Goal: Task Accomplishment & Management: Manage account settings

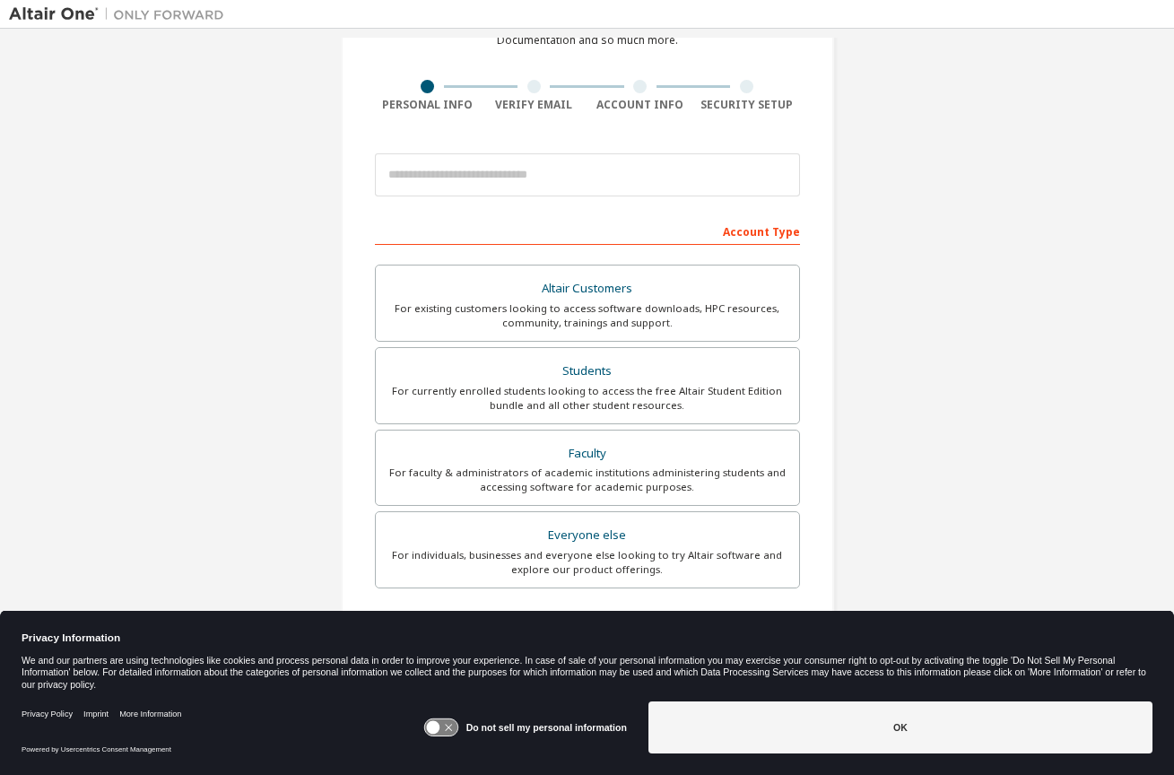
scroll to position [118, 0]
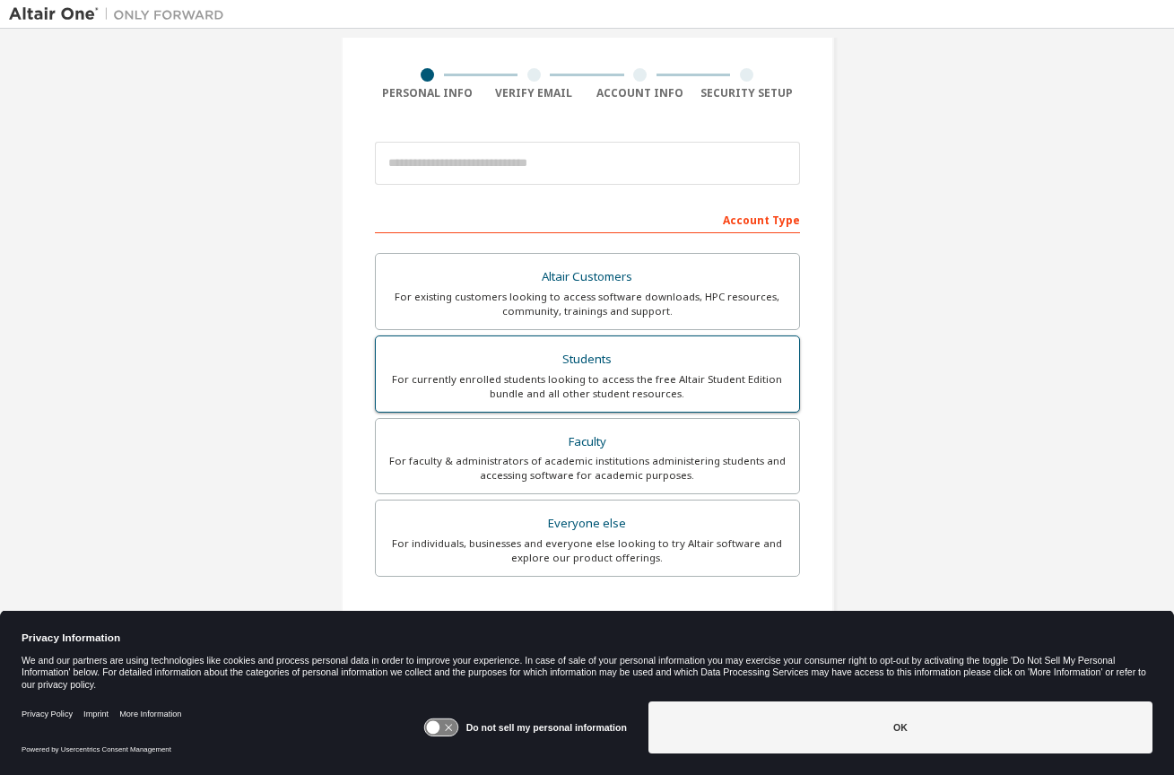
click at [510, 363] on div "Students" at bounding box center [587, 359] width 402 height 25
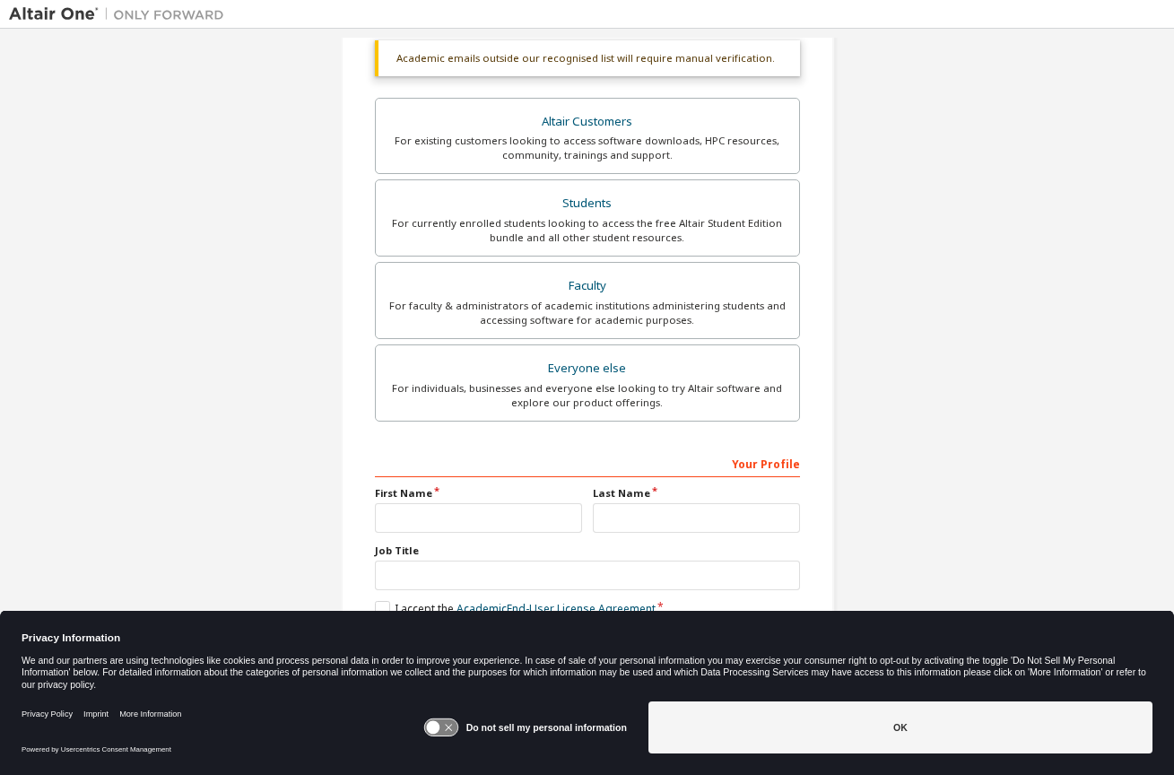
scroll to position [325, 0]
type input "******"
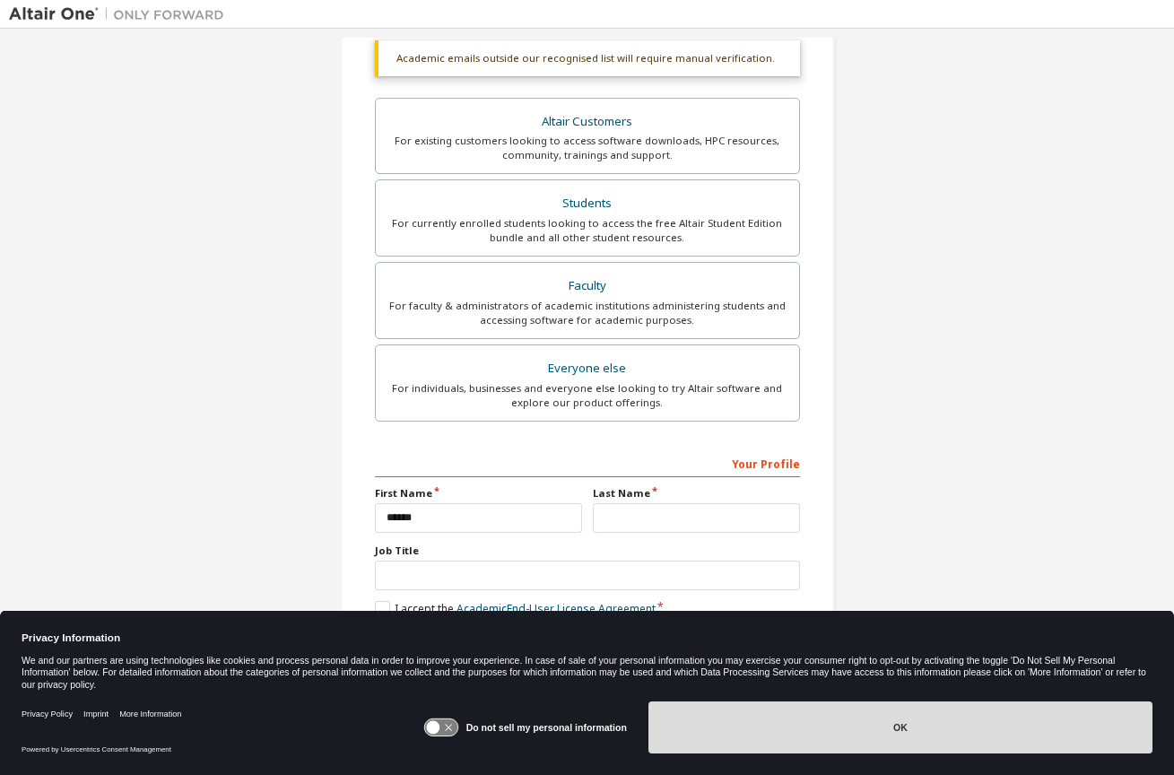
click at [742, 728] on button "OK" at bounding box center [900, 727] width 504 height 52
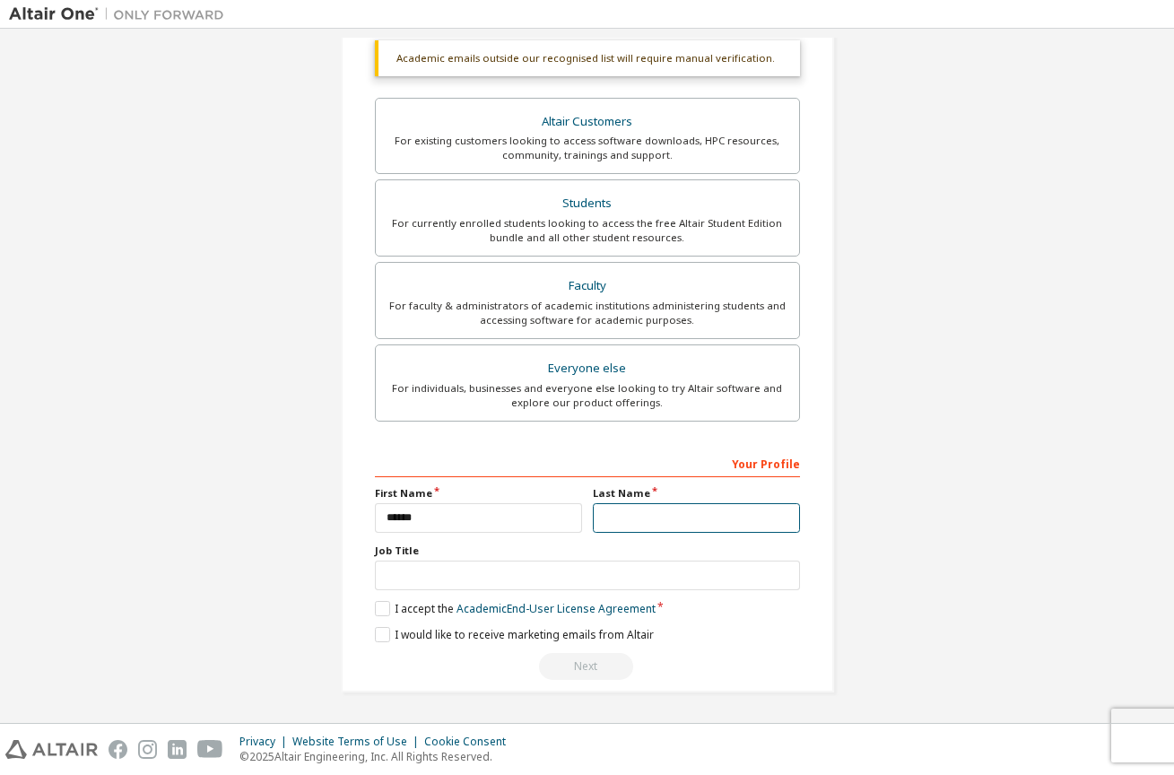
click at [629, 512] on input "text" at bounding box center [696, 518] width 207 height 30
type input "********"
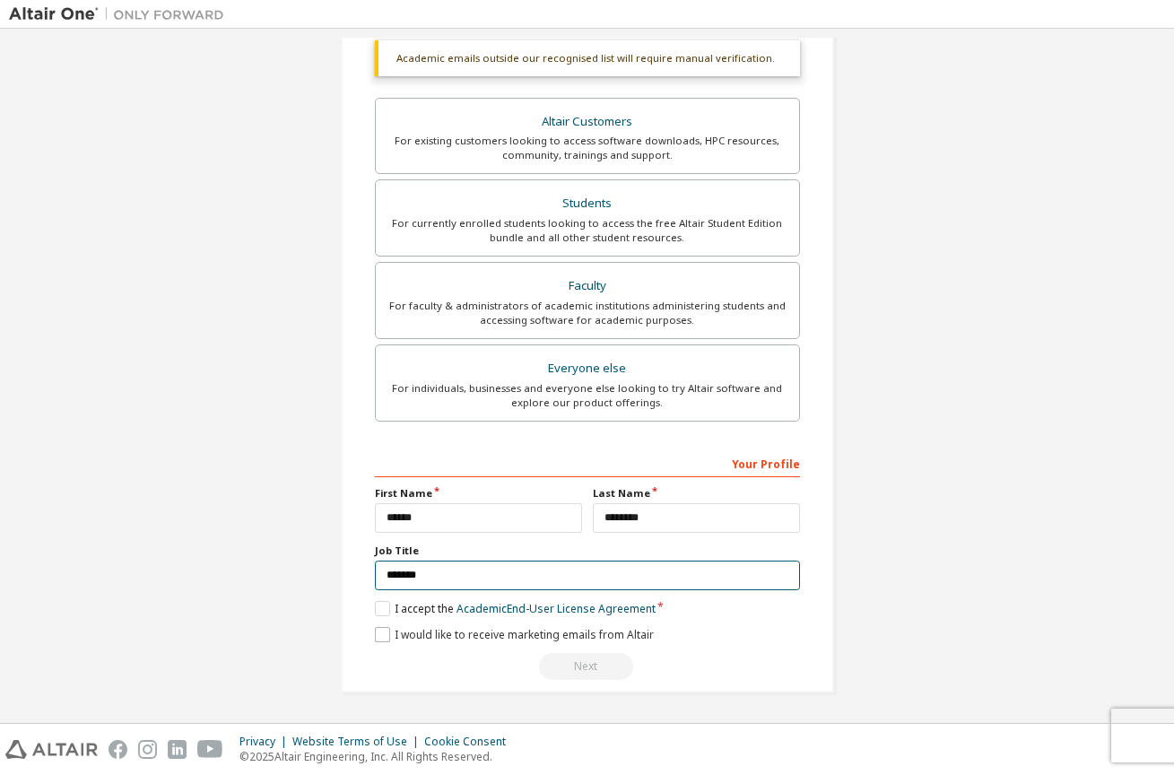
scroll to position [317, 0]
type input "*******"
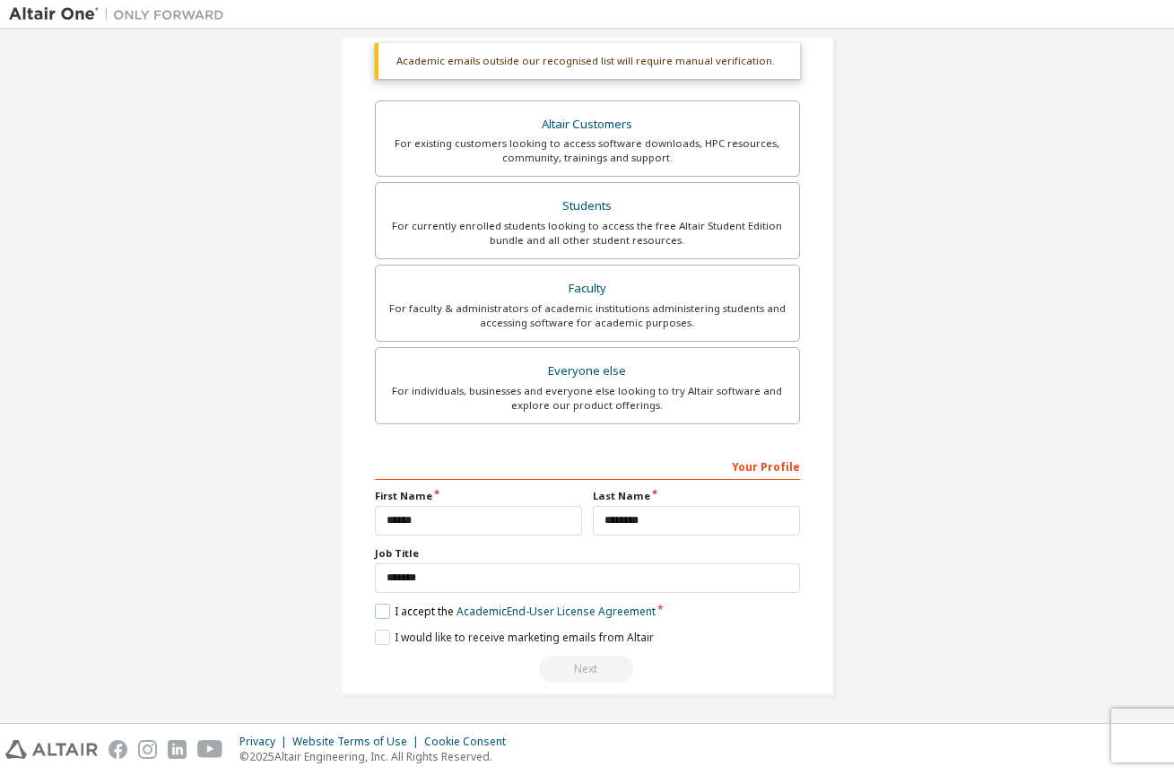
click at [375, 603] on label "I accept the Academic End-User License Agreement" at bounding box center [515, 610] width 281 height 15
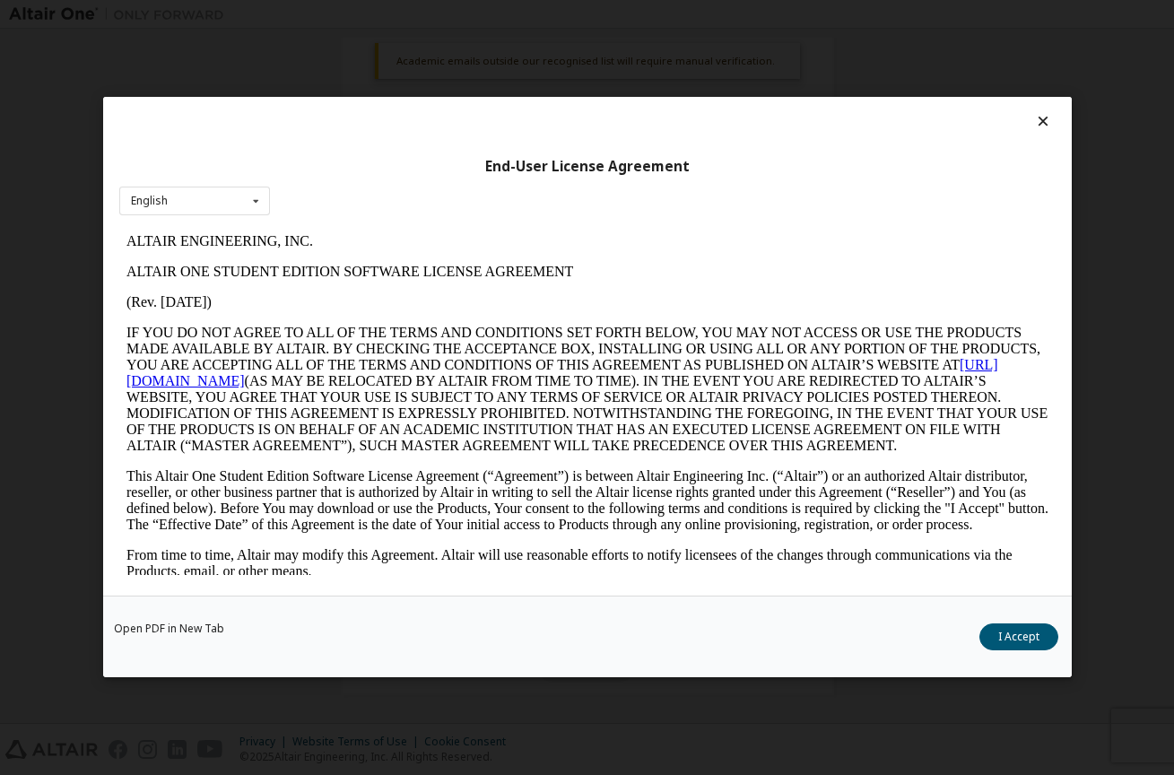
scroll to position [0, 0]
click at [1007, 637] on button "I Accept" at bounding box center [1018, 637] width 79 height 27
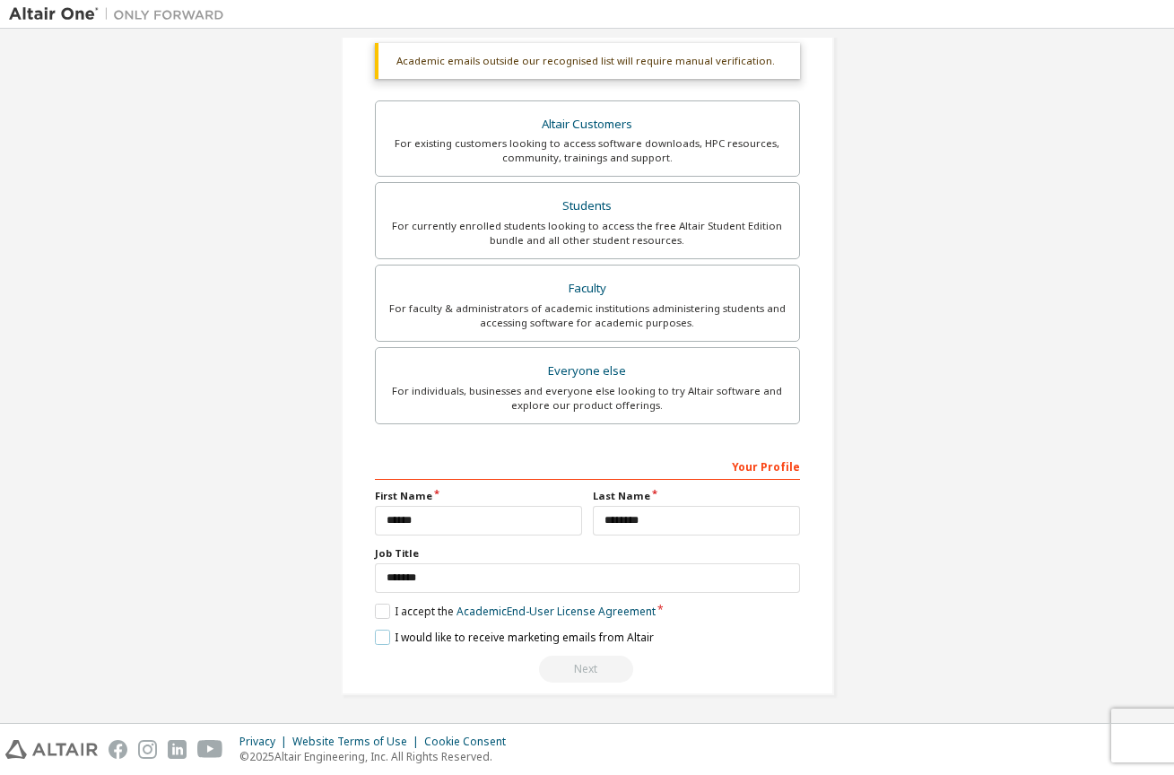
click at [378, 640] on label "I would like to receive marketing emails from Altair" at bounding box center [514, 636] width 279 height 15
click at [378, 638] on label "I would like to receive marketing emails from Altair" at bounding box center [514, 636] width 279 height 15
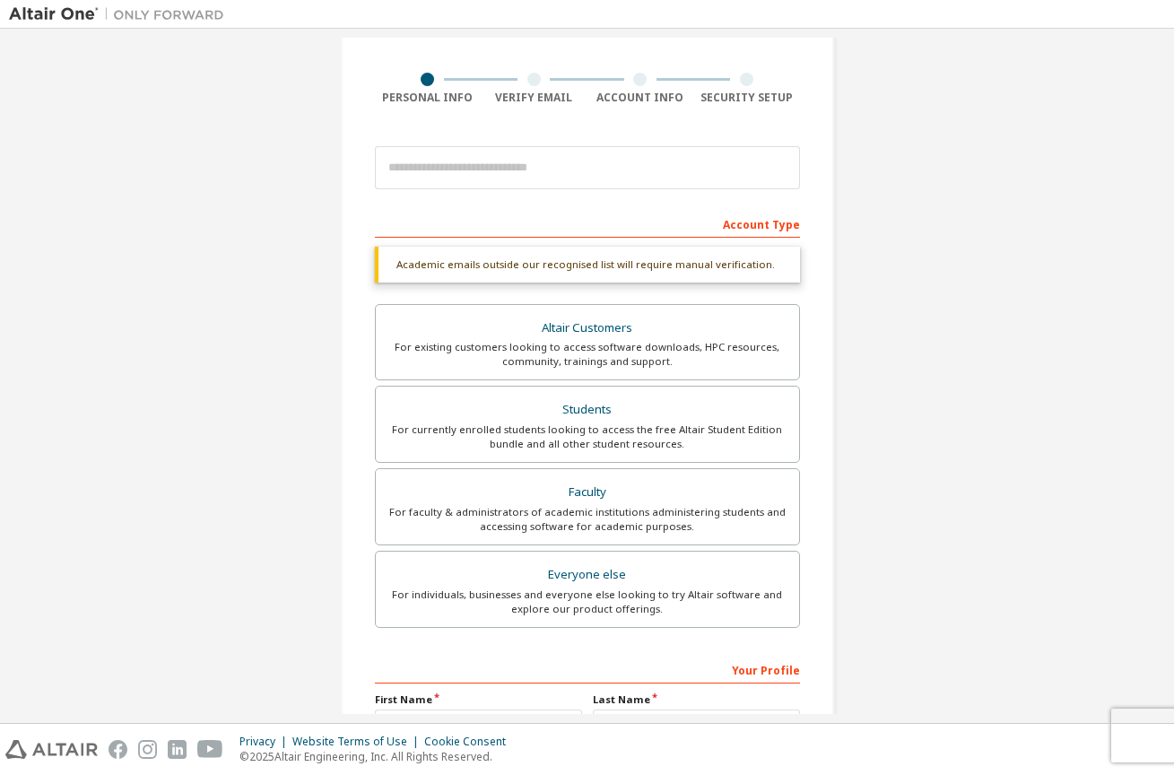
scroll to position [106, 0]
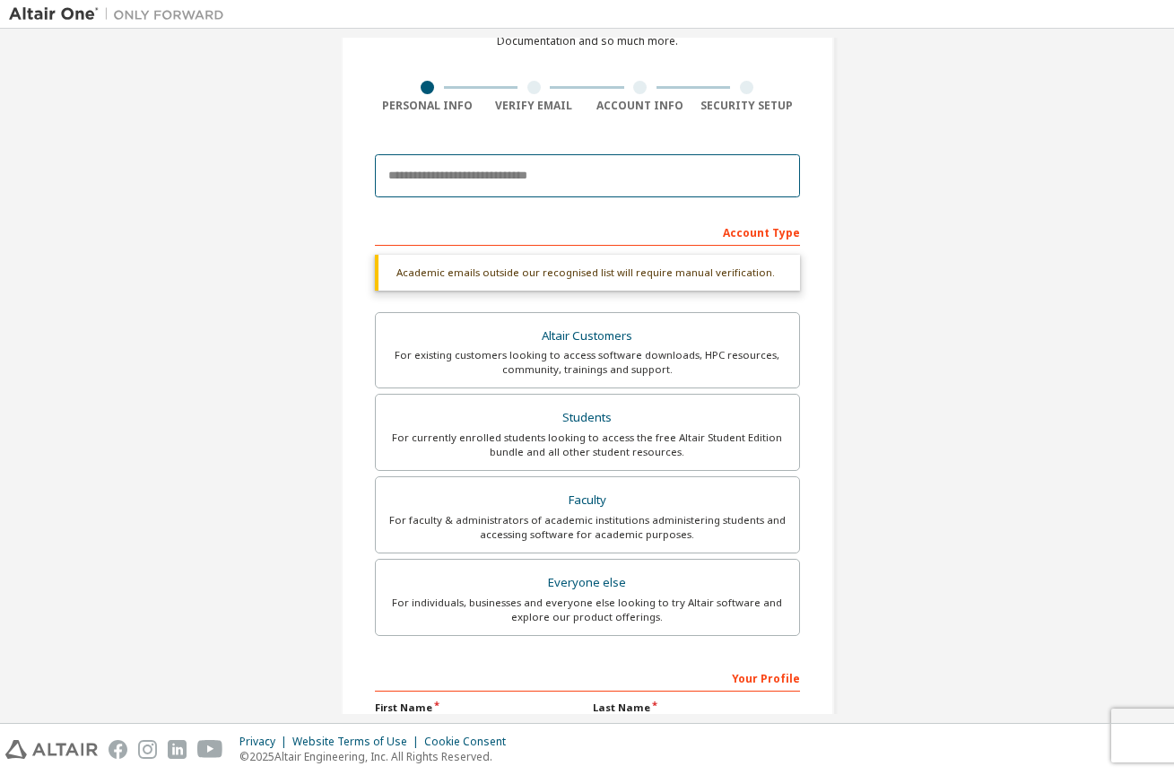
click at [431, 181] on input "email" at bounding box center [587, 175] width 425 height 43
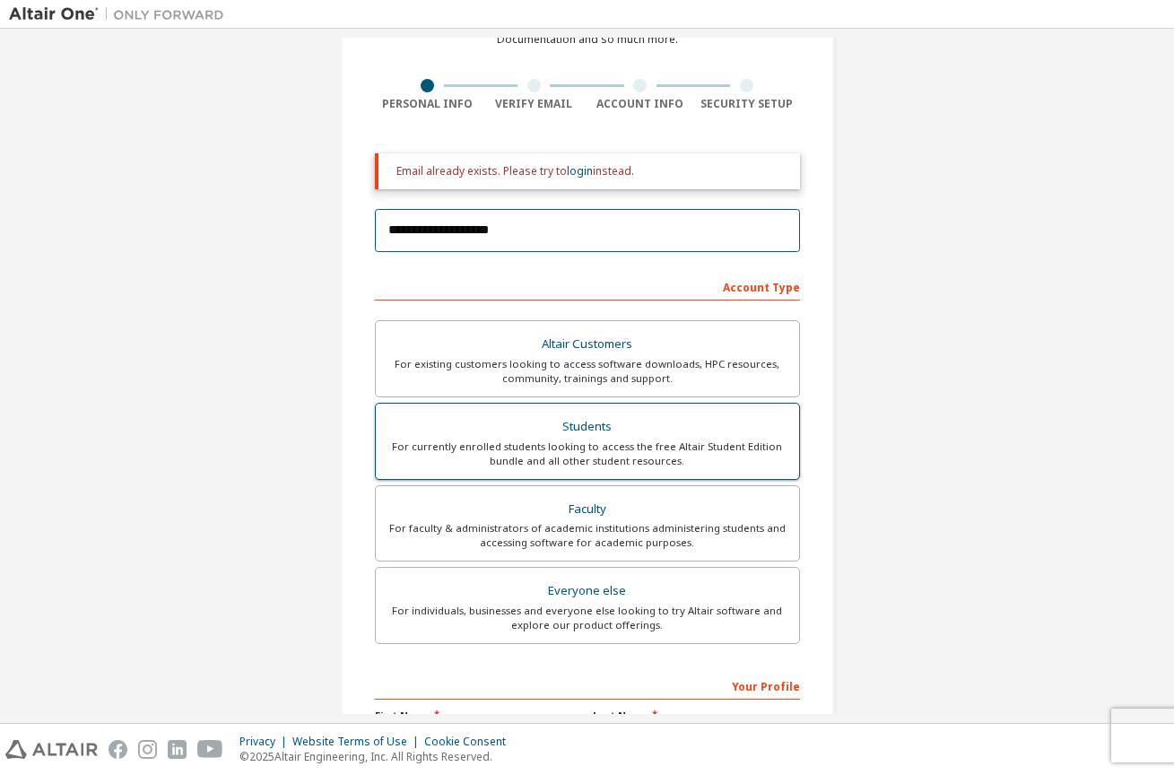
scroll to position [127, 0]
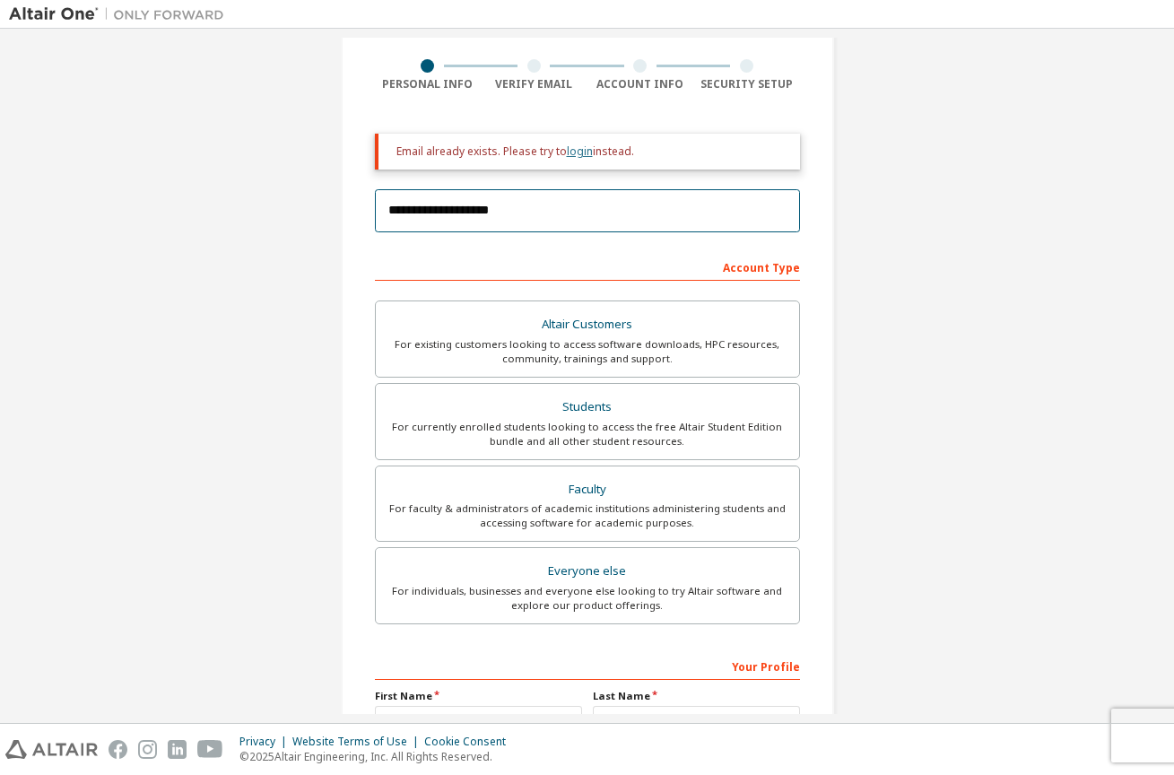
type input "**********"
click at [577, 153] on link "login" at bounding box center [580, 150] width 26 height 15
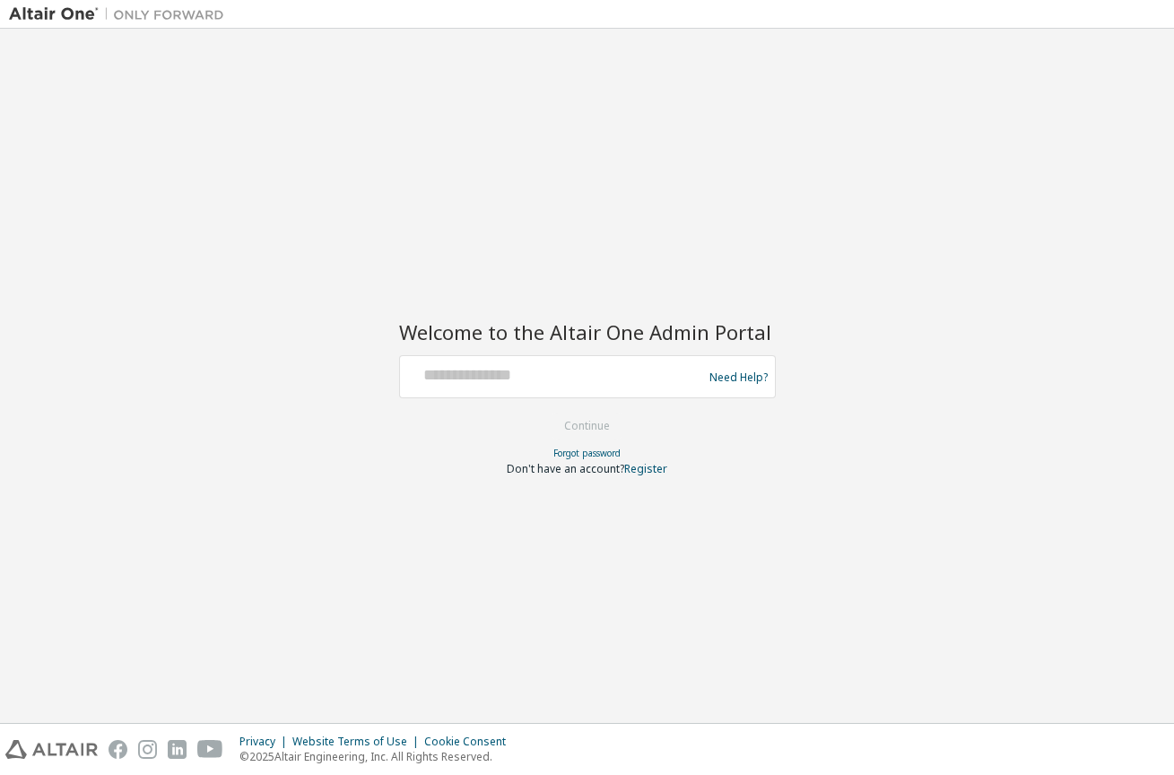
click at [502, 386] on div at bounding box center [553, 377] width 293 height 34
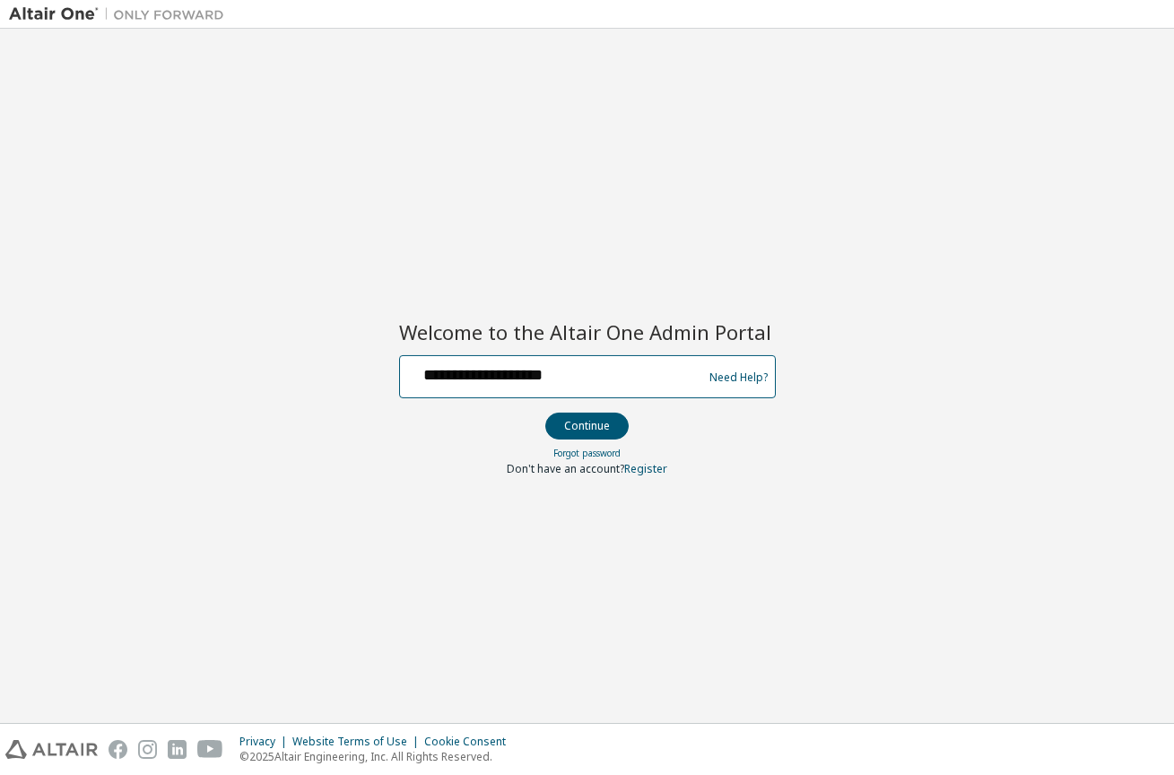
type input "**********"
click at [586, 425] on button "Continue" at bounding box center [586, 425] width 83 height 27
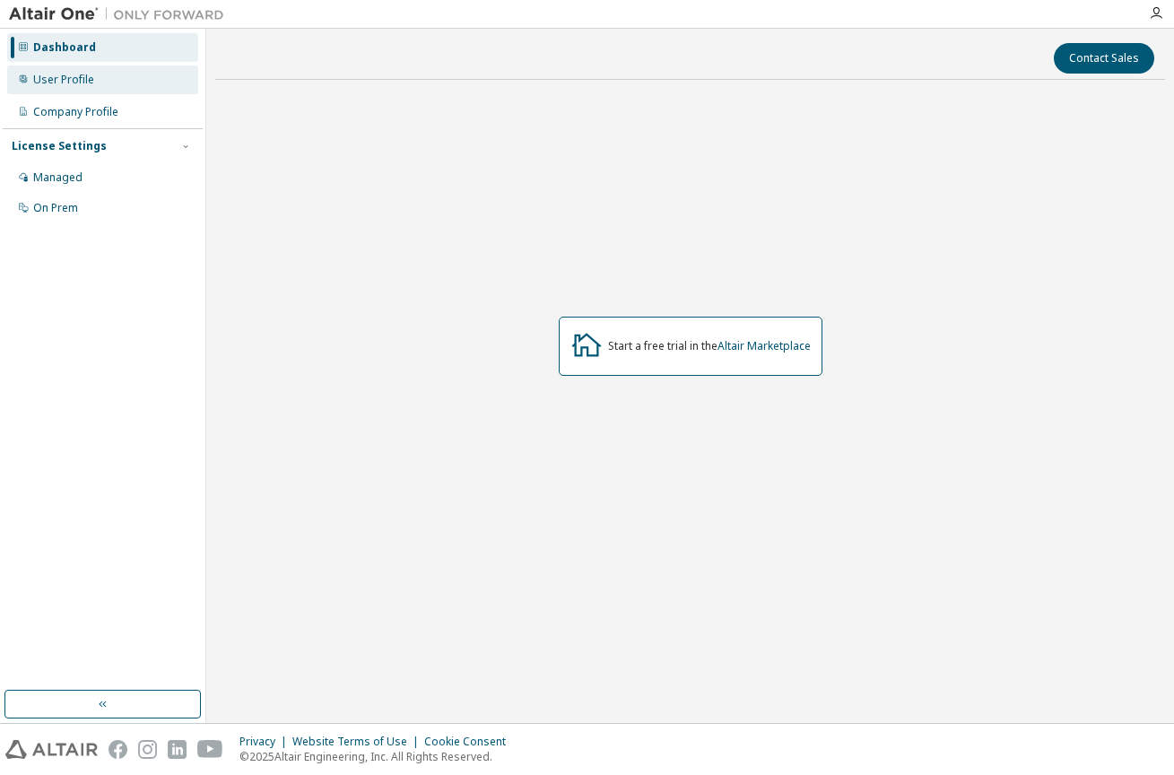
click at [47, 81] on div "User Profile" at bounding box center [63, 80] width 61 height 14
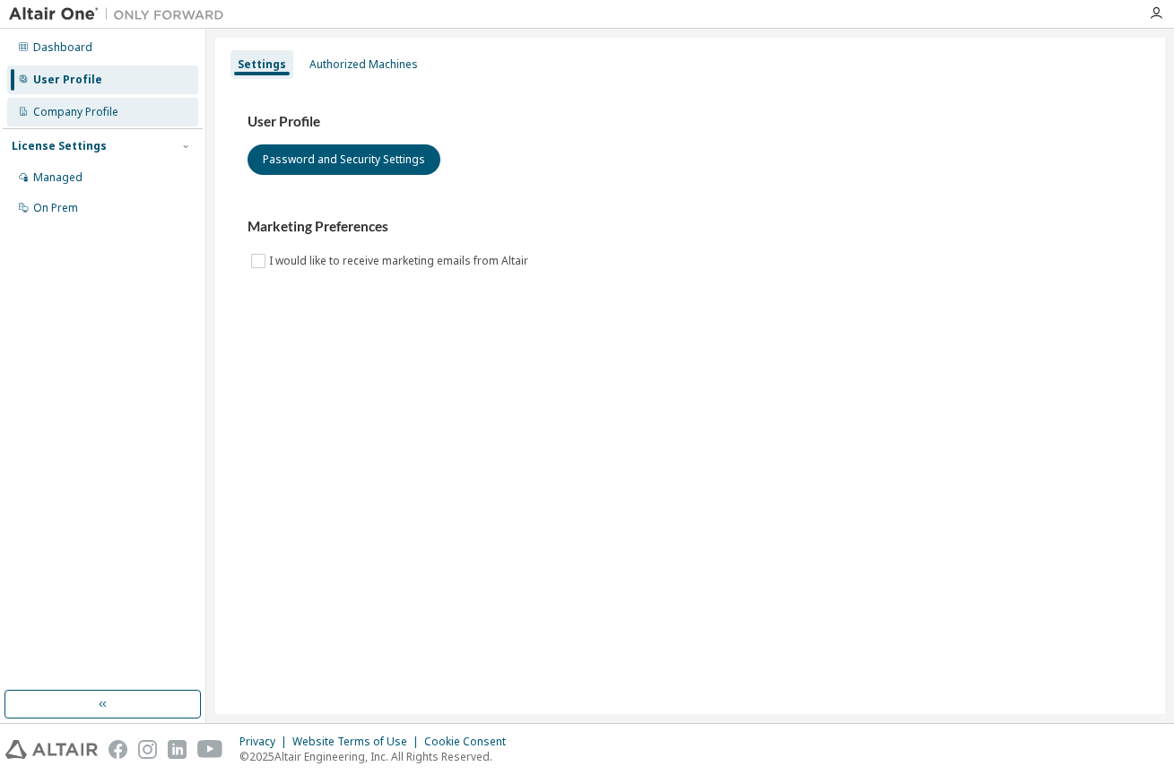
click at [47, 105] on div "Company Profile" at bounding box center [75, 112] width 85 height 14
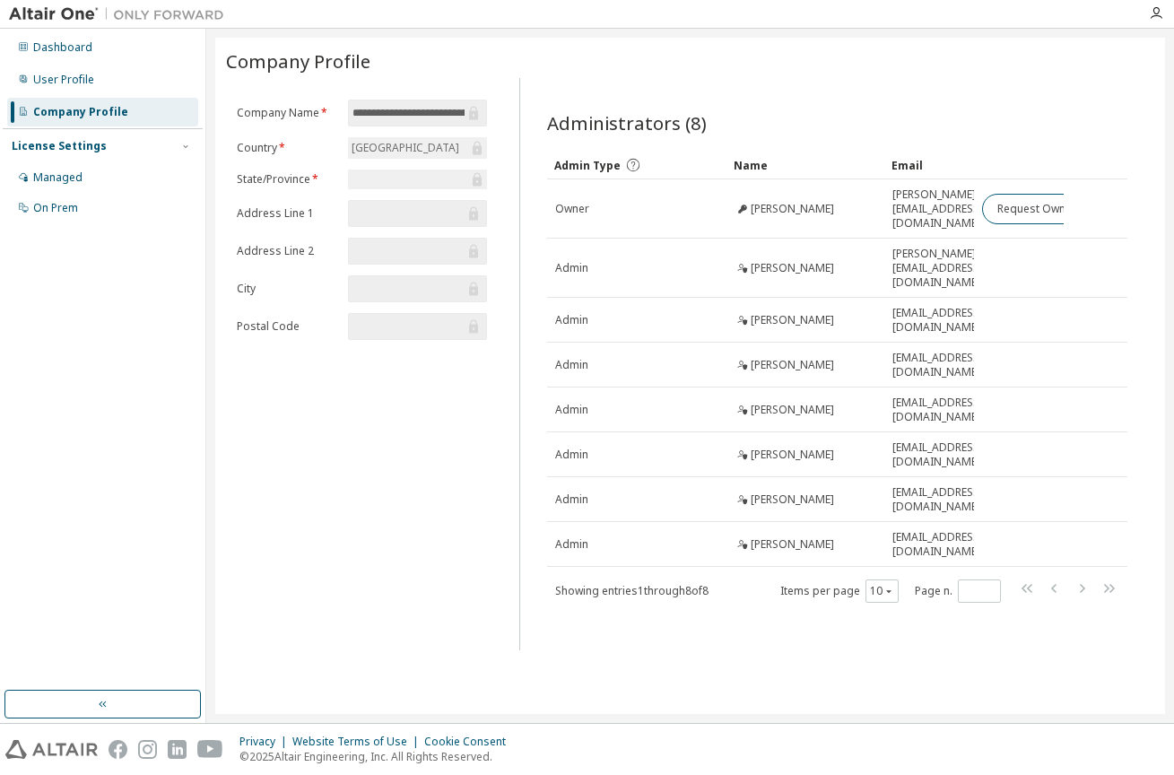
click at [375, 189] on div at bounding box center [418, 179] width 140 height 20
click at [109, 48] on div "Dashboard" at bounding box center [102, 47] width 191 height 29
